Goal: Task Accomplishment & Management: Use online tool/utility

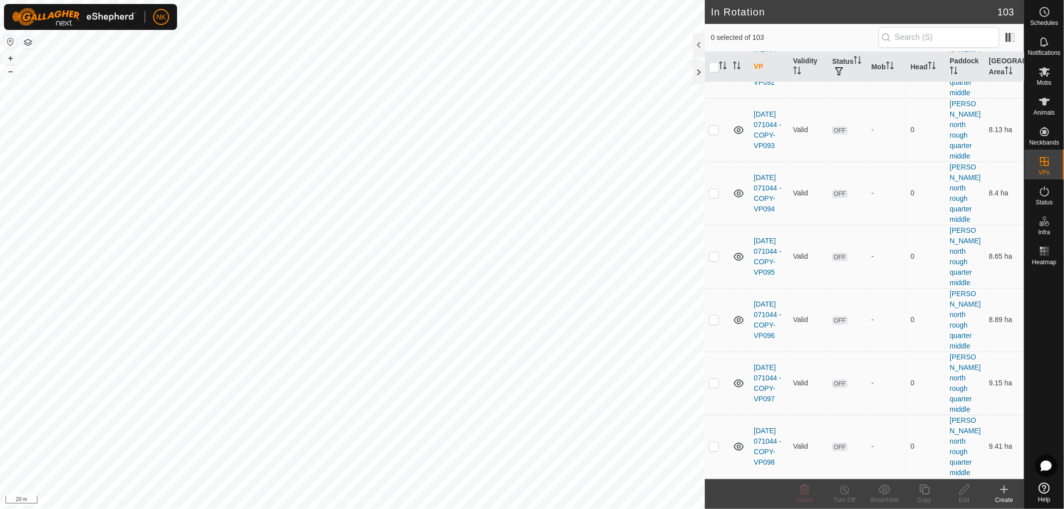
scroll to position [2383, 0]
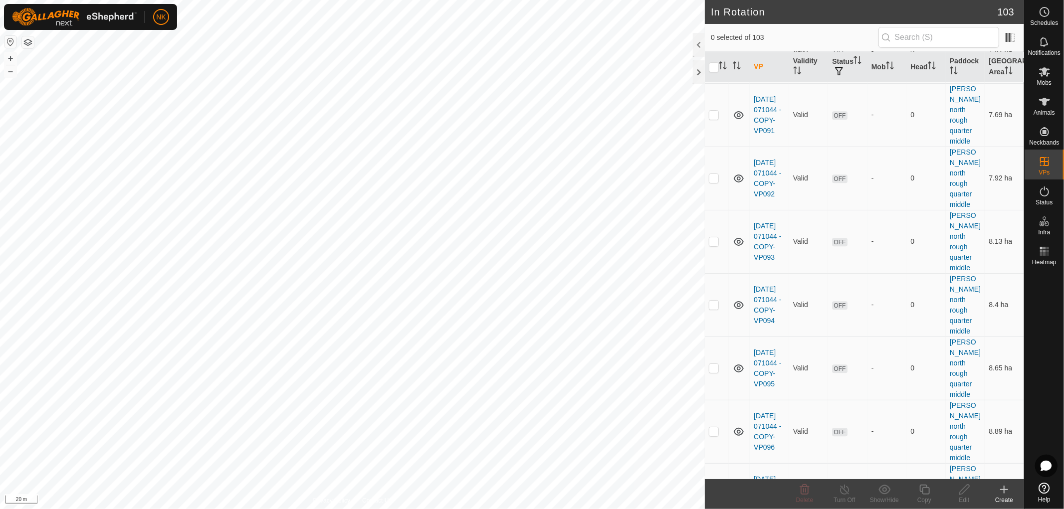
checkbox input "true"
click at [922, 490] on icon at bounding box center [925, 490] width 12 height 12
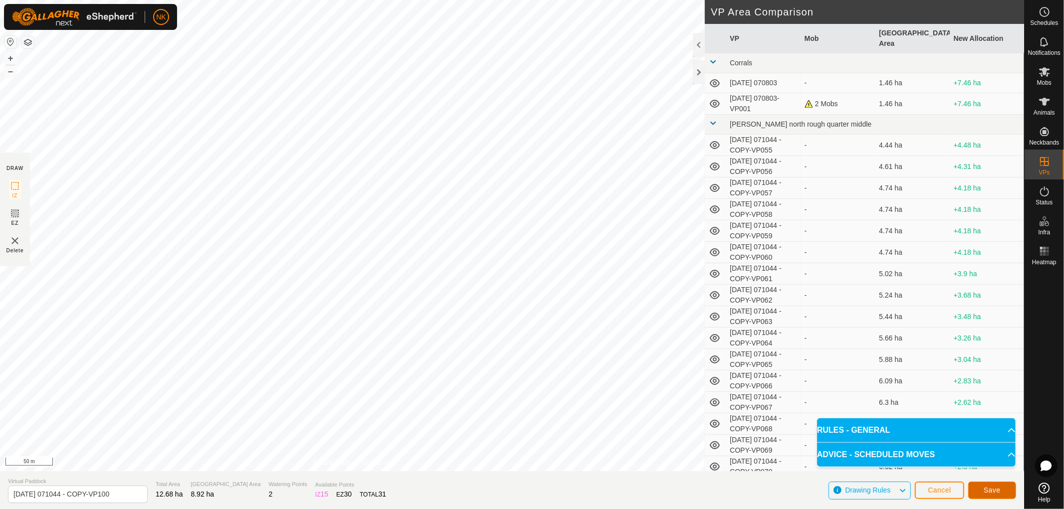
click at [998, 489] on span "Save" at bounding box center [992, 490] width 17 height 8
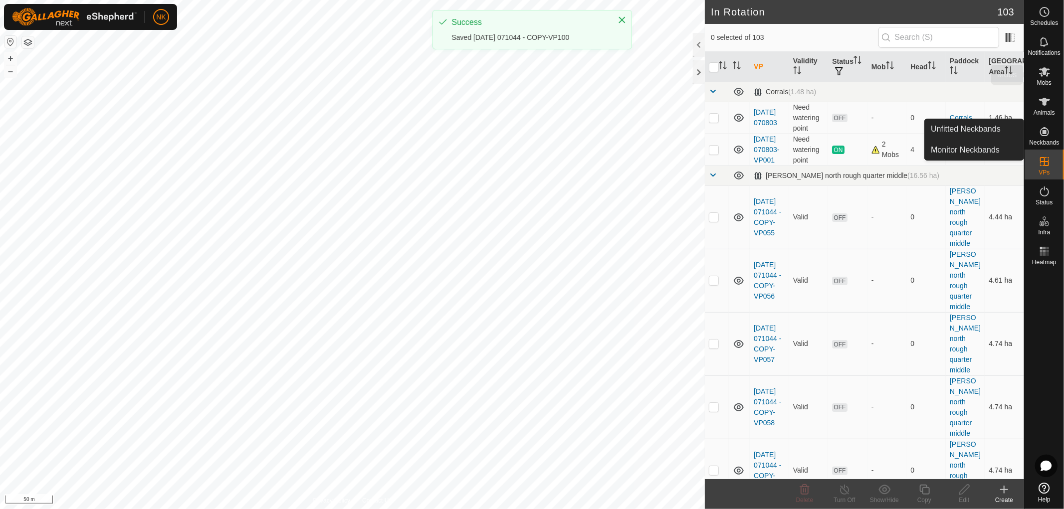
click at [1040, 73] on icon at bounding box center [1044, 71] width 11 height 9
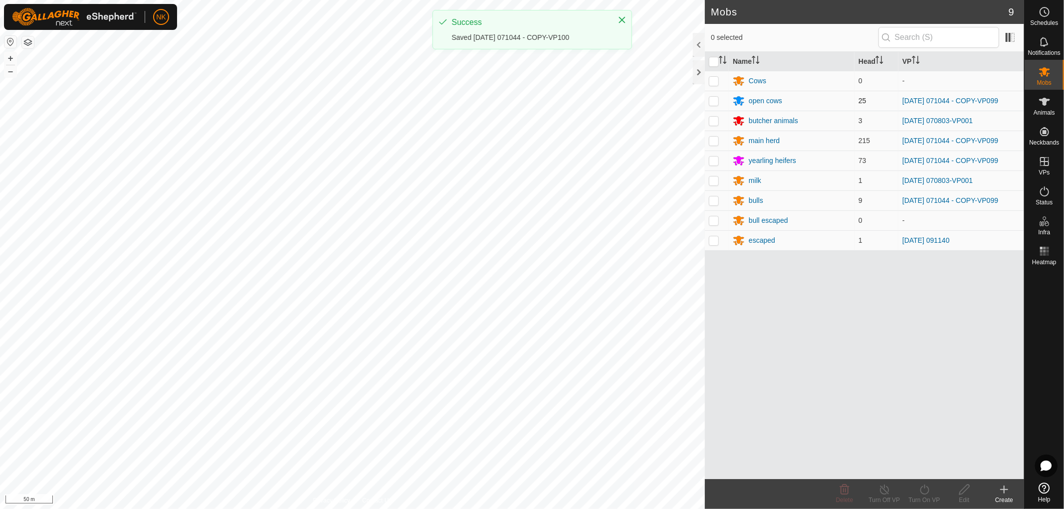
click at [712, 103] on p-checkbox at bounding box center [714, 101] width 10 height 8
checkbox input "true"
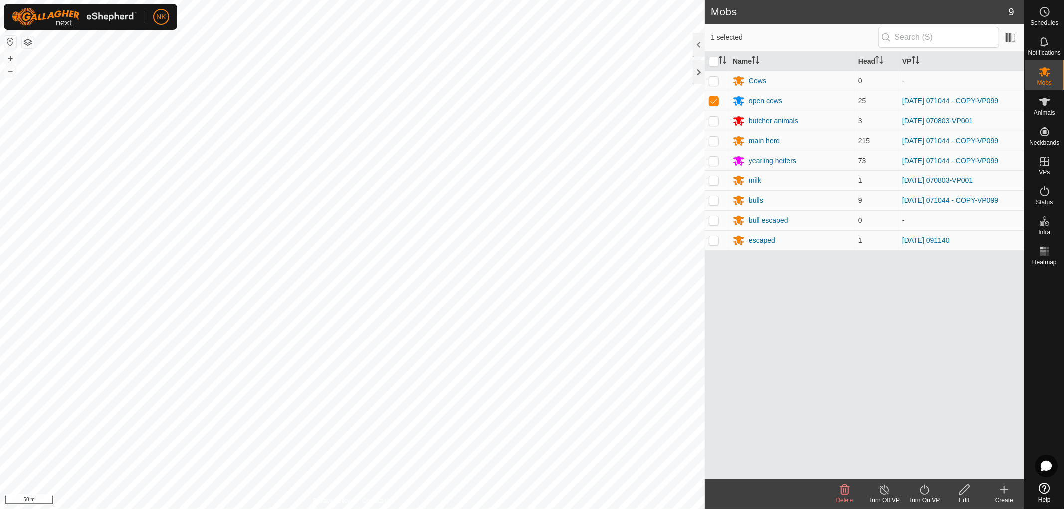
drag, startPoint x: 711, startPoint y: 157, endPoint x: 712, endPoint y: 165, distance: 7.5
click at [711, 158] on p-checkbox at bounding box center [714, 161] width 10 height 8
checkbox input "true"
click at [715, 200] on p-checkbox at bounding box center [714, 201] width 10 height 8
checkbox input "true"
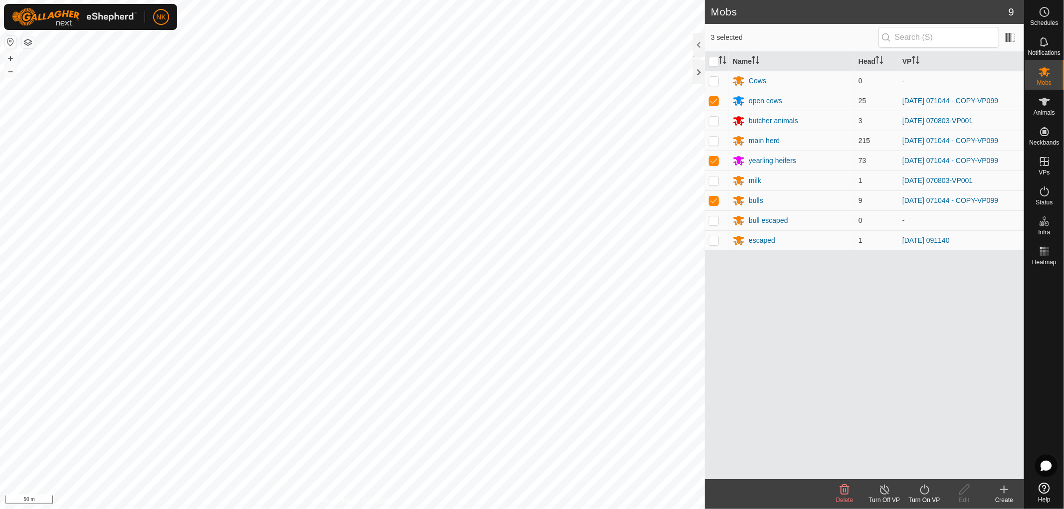
click at [718, 140] on p-checkbox at bounding box center [714, 141] width 10 height 8
checkbox input "true"
click at [925, 490] on icon at bounding box center [925, 490] width 12 height 12
click at [915, 470] on link "Now" at bounding box center [954, 468] width 99 height 20
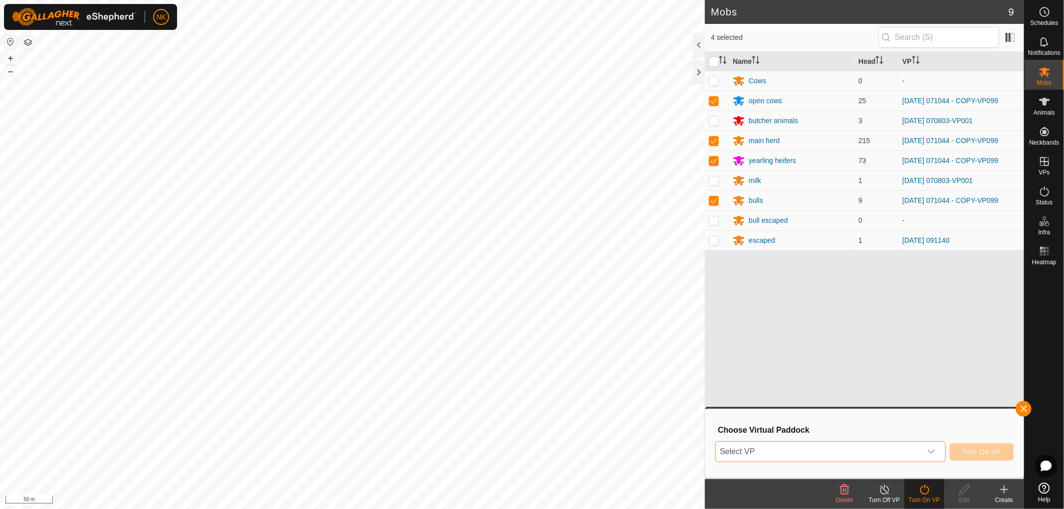
click at [870, 446] on span "Select VP" at bounding box center [819, 452] width 206 height 20
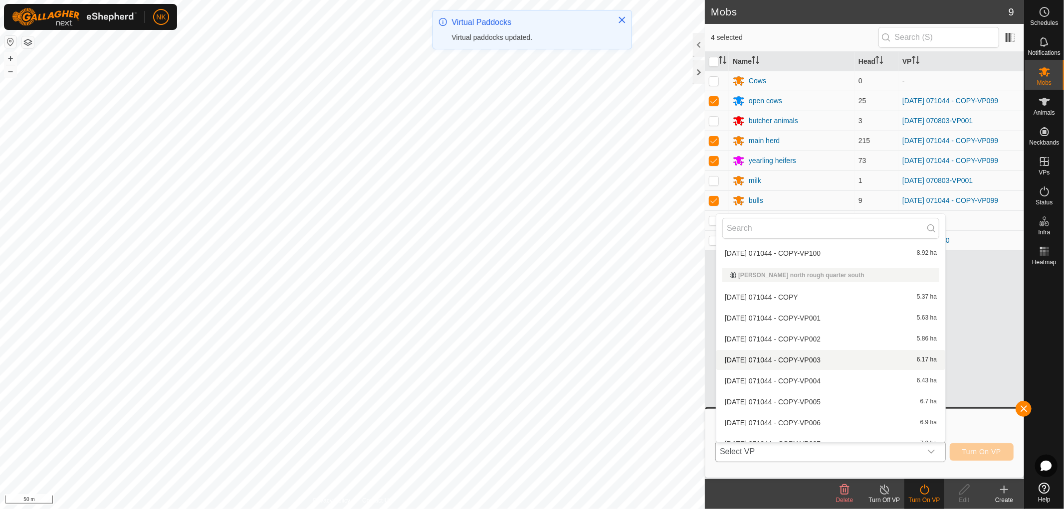
scroll to position [1010, 0]
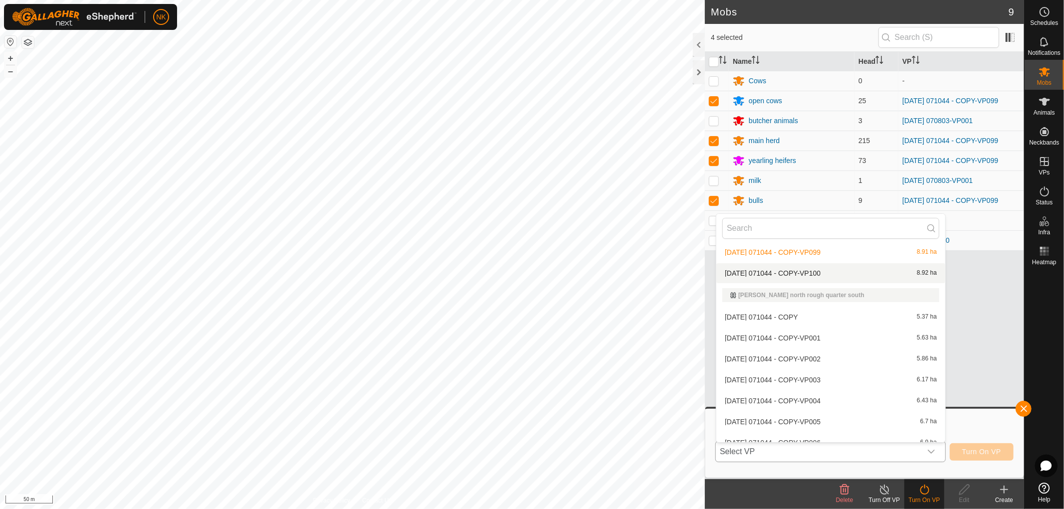
click at [805, 273] on li "[DATE] 071044 - COPY-VP100 8.92 ha" at bounding box center [830, 273] width 229 height 20
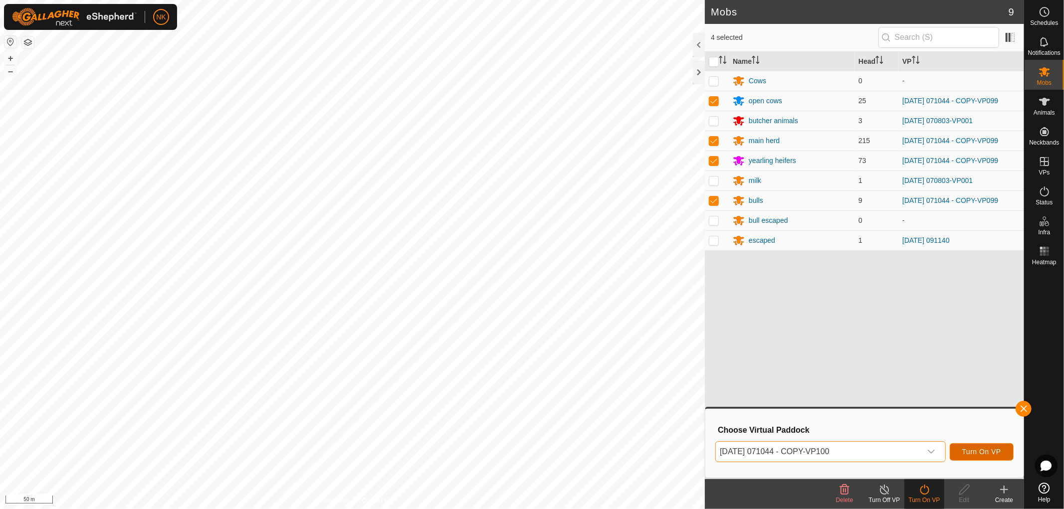
click at [982, 455] on span "Turn On VP" at bounding box center [981, 452] width 39 height 8
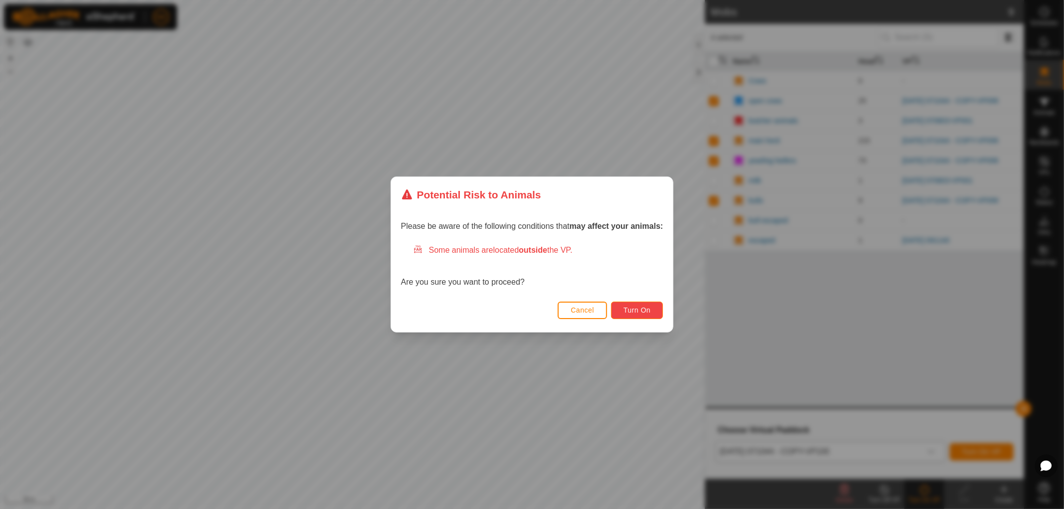
click at [643, 313] on span "Turn On" at bounding box center [637, 310] width 27 height 8
